Goal: Information Seeking & Learning: Find specific fact

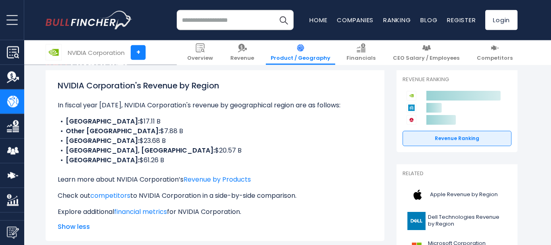
scroll to position [123, 0]
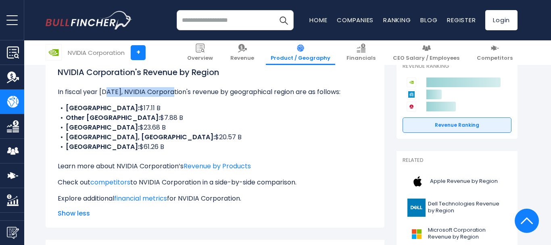
drag, startPoint x: 110, startPoint y: 92, endPoint x: 172, endPoint y: 92, distance: 61.8
click at [172, 92] on p "In fiscal year [DATE], NVIDIA Corporation's revenue by geographical region are …" at bounding box center [215, 92] width 315 height 10
click at [168, 101] on div "NVIDIA Corporation's Revenue by Region In fiscal year [DATE], NVIDIA Corporatio…" at bounding box center [215, 134] width 315 height 137
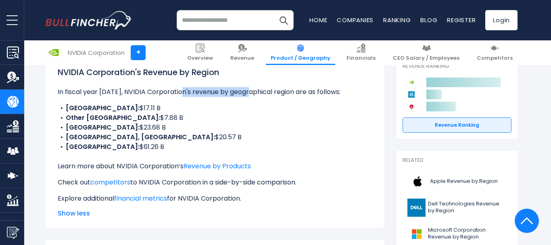
drag, startPoint x: 181, startPoint y: 90, endPoint x: 252, endPoint y: 94, distance: 71.2
click at [252, 94] on p "In fiscal year [DATE], NVIDIA Corporation's revenue by geographical region are …" at bounding box center [215, 92] width 315 height 10
click at [254, 112] on li "CHINA: $17.11 B" at bounding box center [215, 108] width 315 height 10
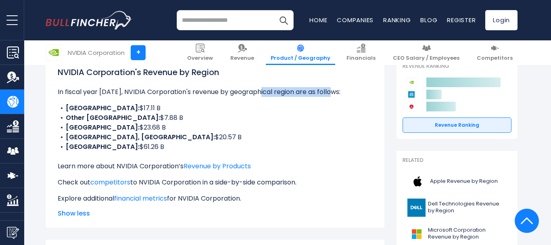
drag, startPoint x: 263, startPoint y: 92, endPoint x: 336, endPoint y: 93, distance: 73.1
click at [336, 93] on p "In fiscal year [DATE], NVIDIA Corporation's revenue by geographical region are …" at bounding box center [215, 92] width 315 height 10
click at [329, 117] on li "Other Americas: $7.88 B" at bounding box center [215, 118] width 315 height 10
click at [226, 121] on li "Other Americas: $7.88 B" at bounding box center [215, 118] width 315 height 10
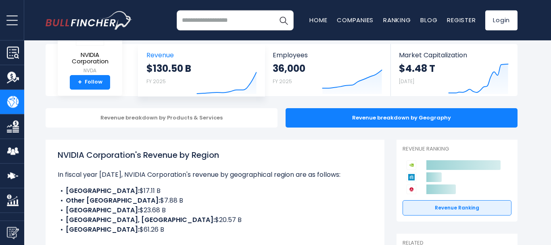
scroll to position [41, 0]
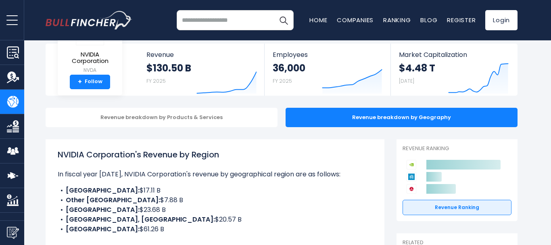
drag, startPoint x: 139, startPoint y: 231, endPoint x: 119, endPoint y: 229, distance: 20.3
click at [119, 229] on li "UNITED STATES: $61.26 B" at bounding box center [215, 229] width 315 height 10
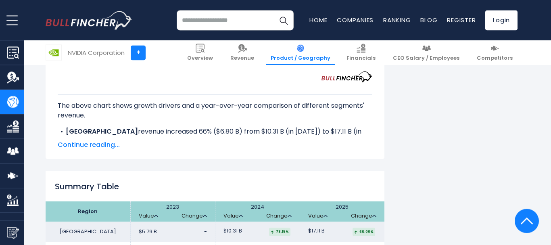
scroll to position [1276, 0]
